Goal: Information Seeking & Learning: Learn about a topic

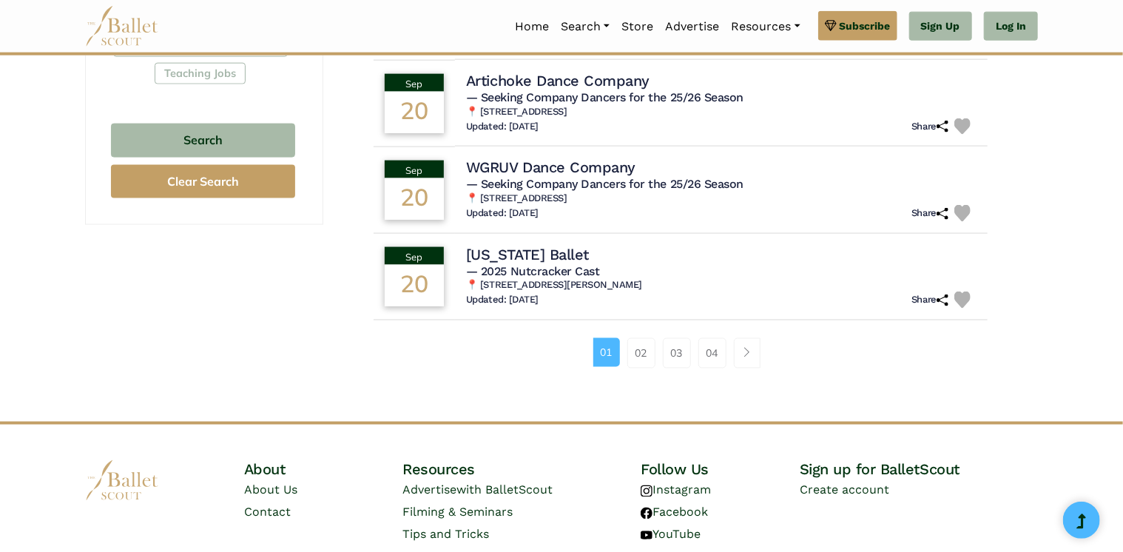
scroll to position [990, 0]
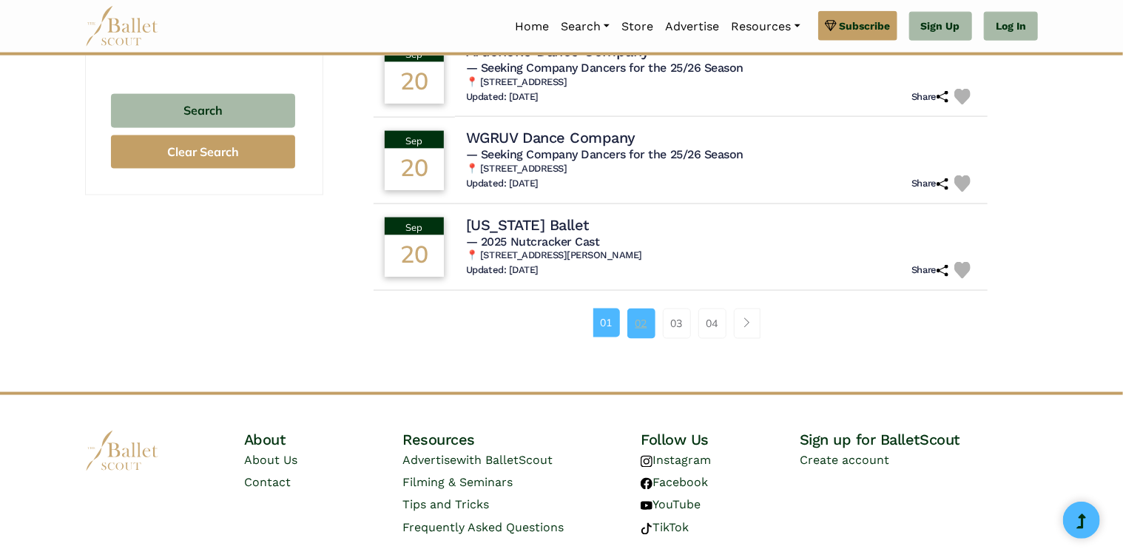
click at [634, 315] on link "02" at bounding box center [641, 323] width 28 height 30
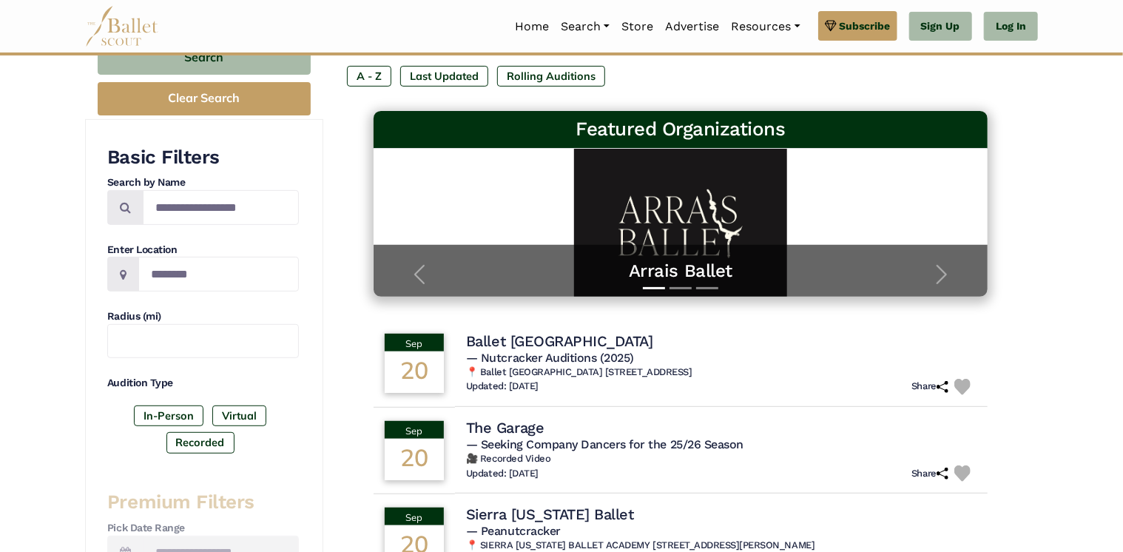
scroll to position [229, 0]
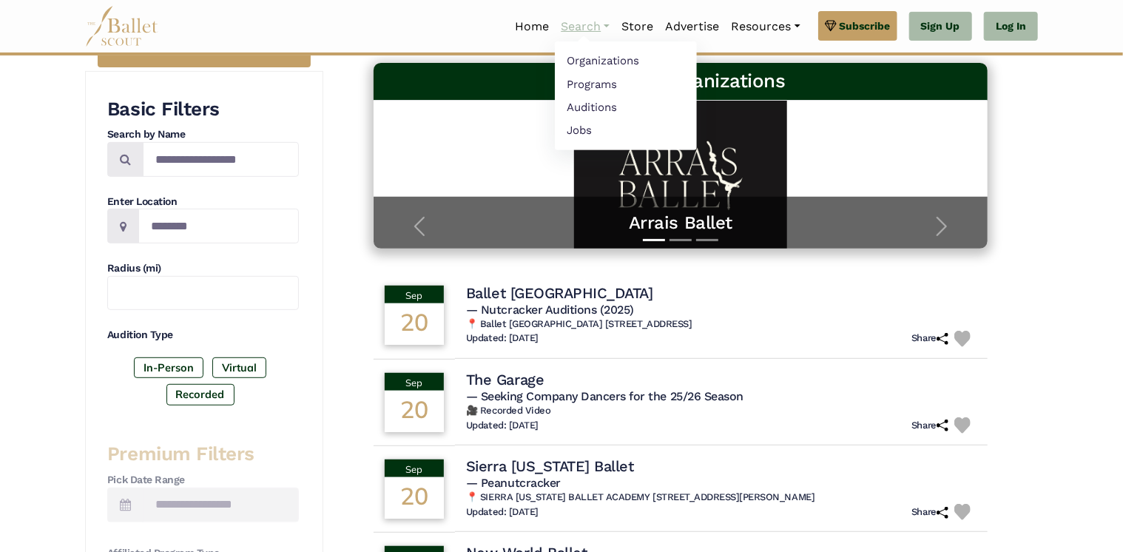
click at [584, 21] on link "Search" at bounding box center [585, 26] width 61 height 31
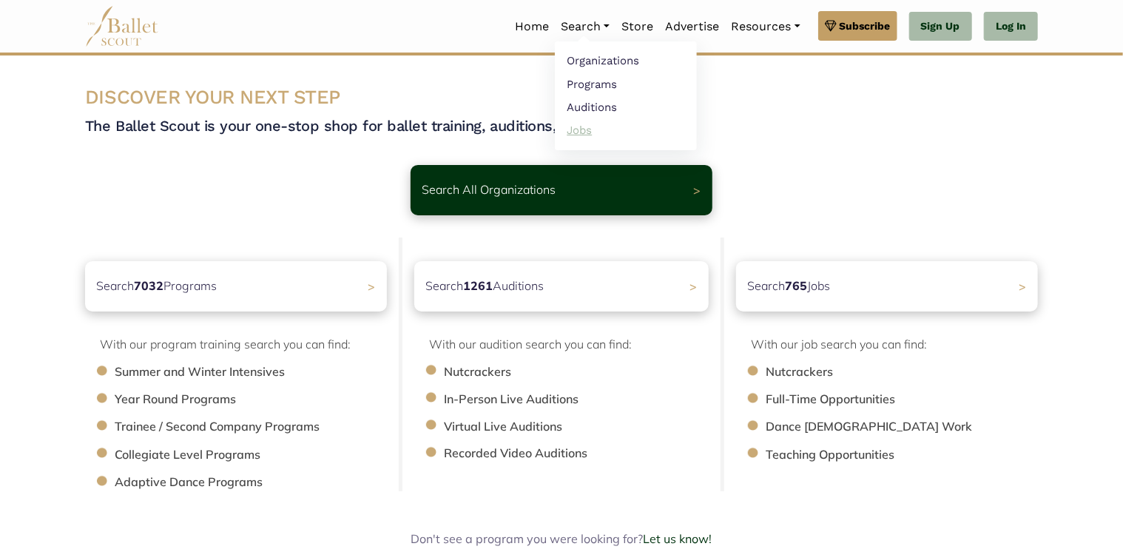
click at [579, 125] on link "Jobs" at bounding box center [626, 129] width 142 height 23
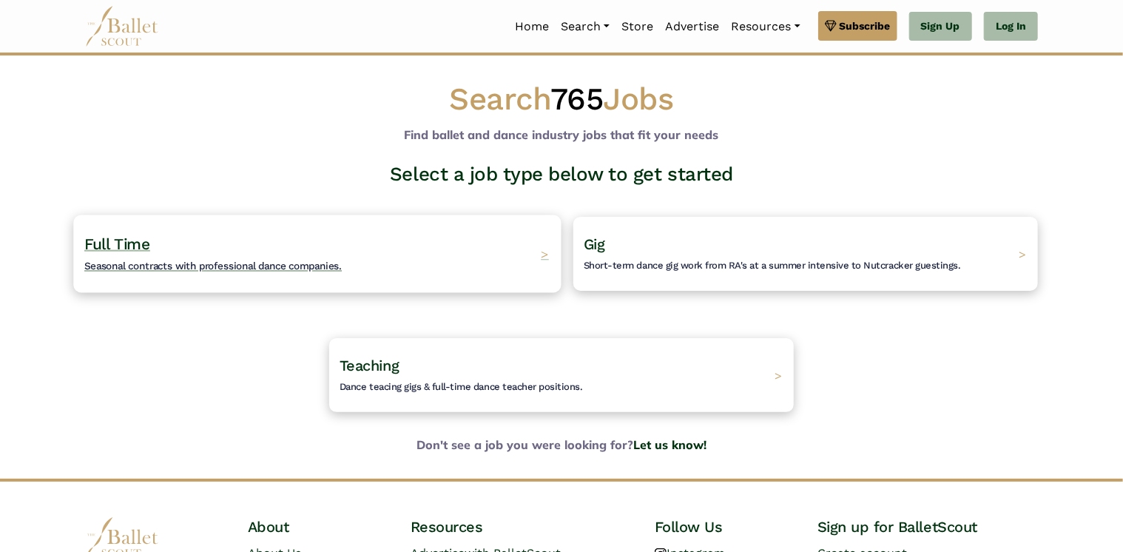
click at [418, 254] on div "Full Time Seasonal contracts with professional dance companies. >" at bounding box center [316, 254] width 487 height 78
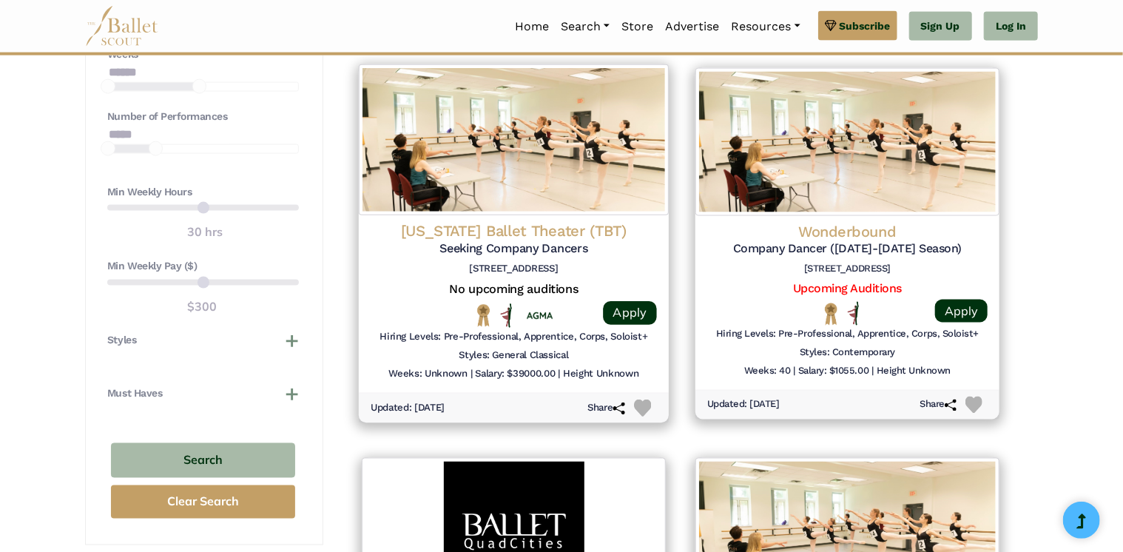
scroll to position [1083, 0]
click at [405, 267] on h6 "[STREET_ADDRESS]" at bounding box center [514, 269] width 286 height 13
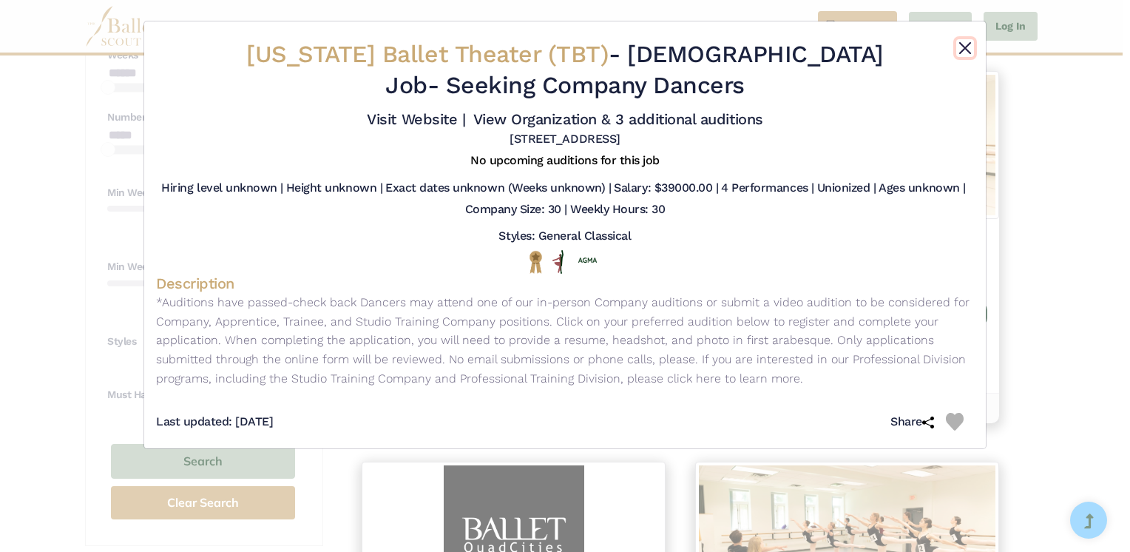
click at [961, 54] on button "Close" at bounding box center [965, 48] width 18 height 18
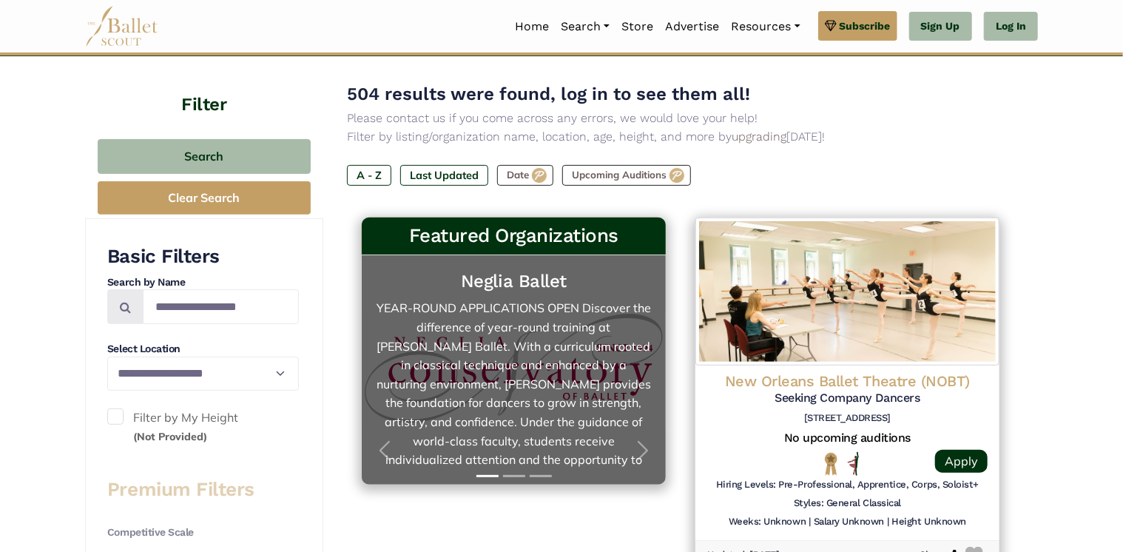
scroll to position [162, 0]
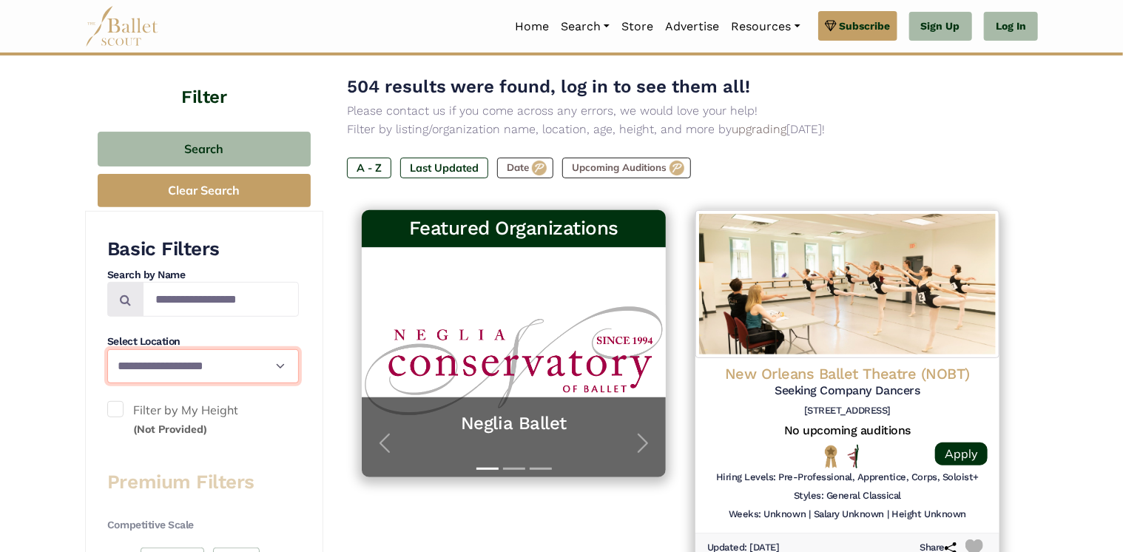
click at [248, 359] on select "**********" at bounding box center [203, 366] width 192 height 34
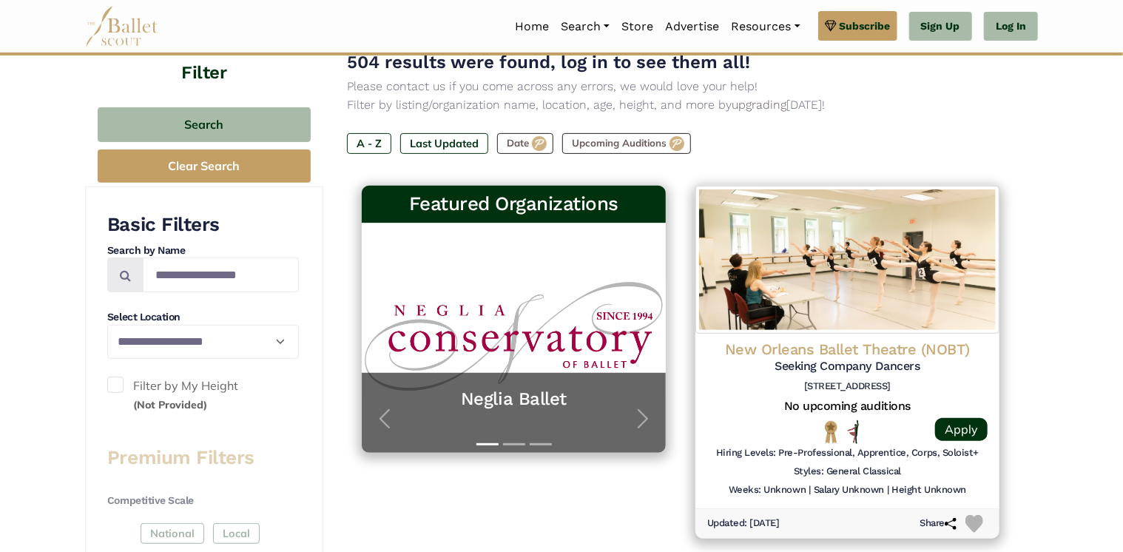
scroll to position [260, 0]
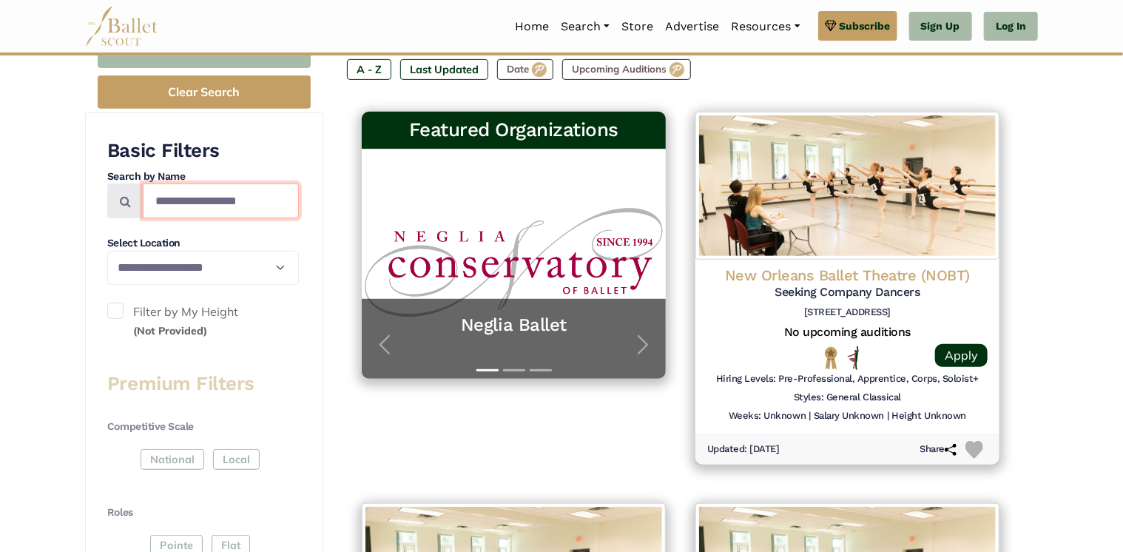
click at [253, 194] on input "Search by names..." at bounding box center [221, 200] width 156 height 35
type input "******"
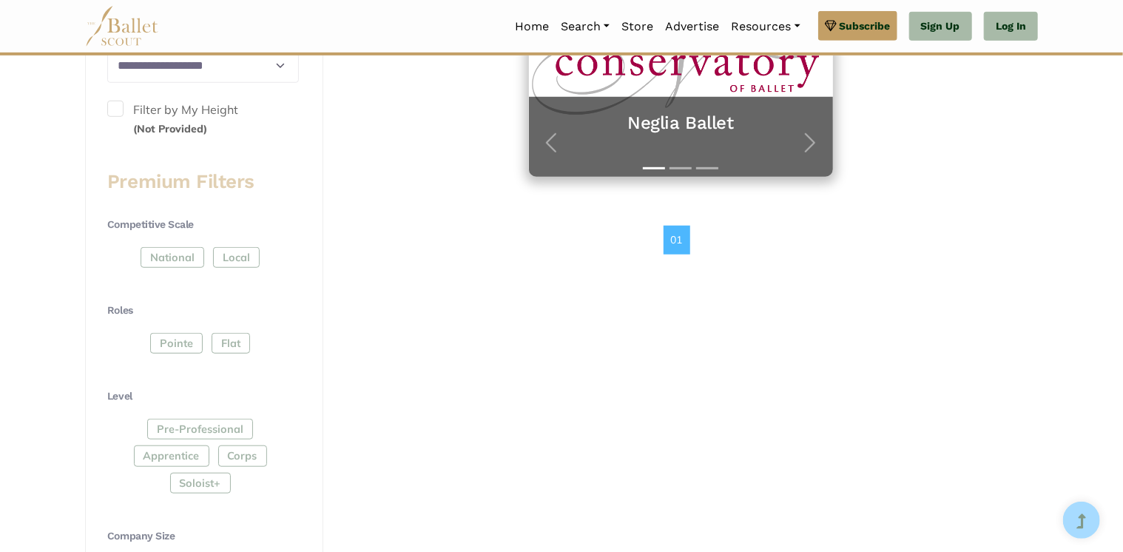
scroll to position [464, 0]
